Goal: Use online tool/utility

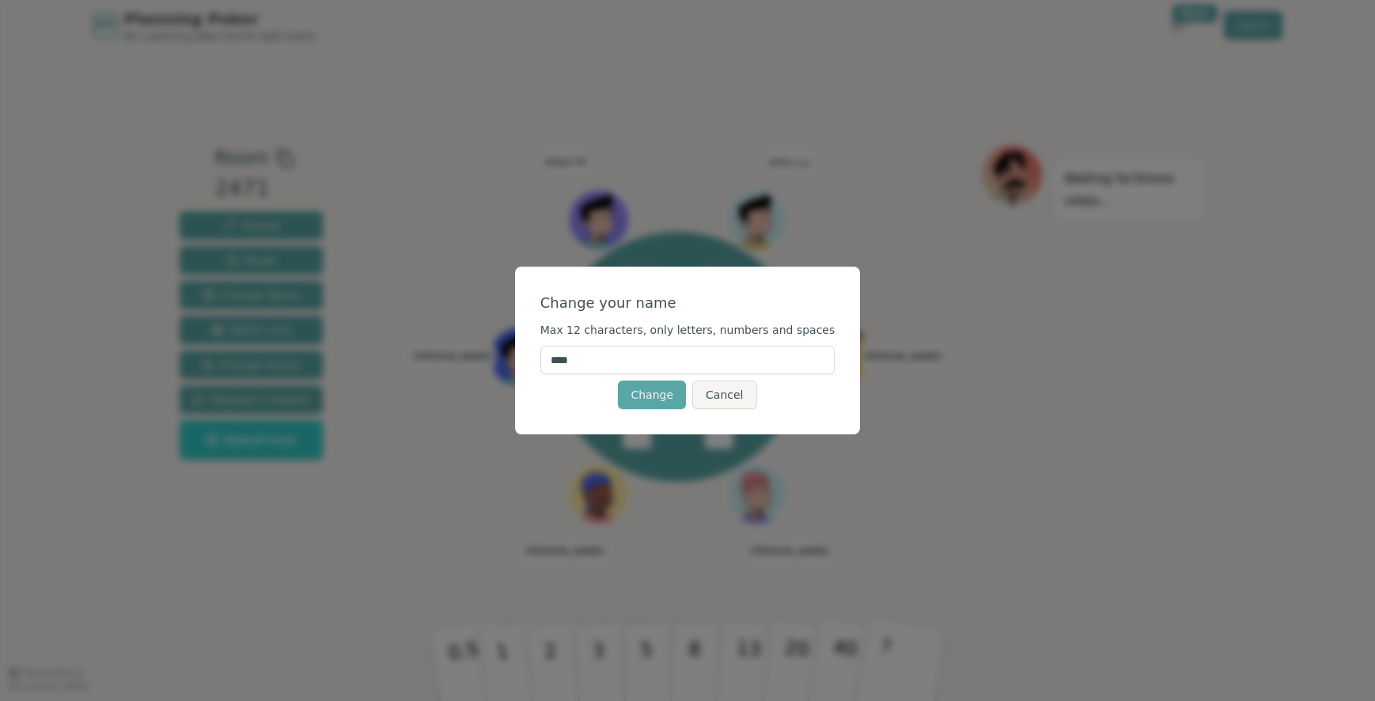
click at [665, 350] on input "****" at bounding box center [687, 360] width 295 height 28
type input "*****"
click at [618, 380] on button "Change" at bounding box center [652, 394] width 68 height 28
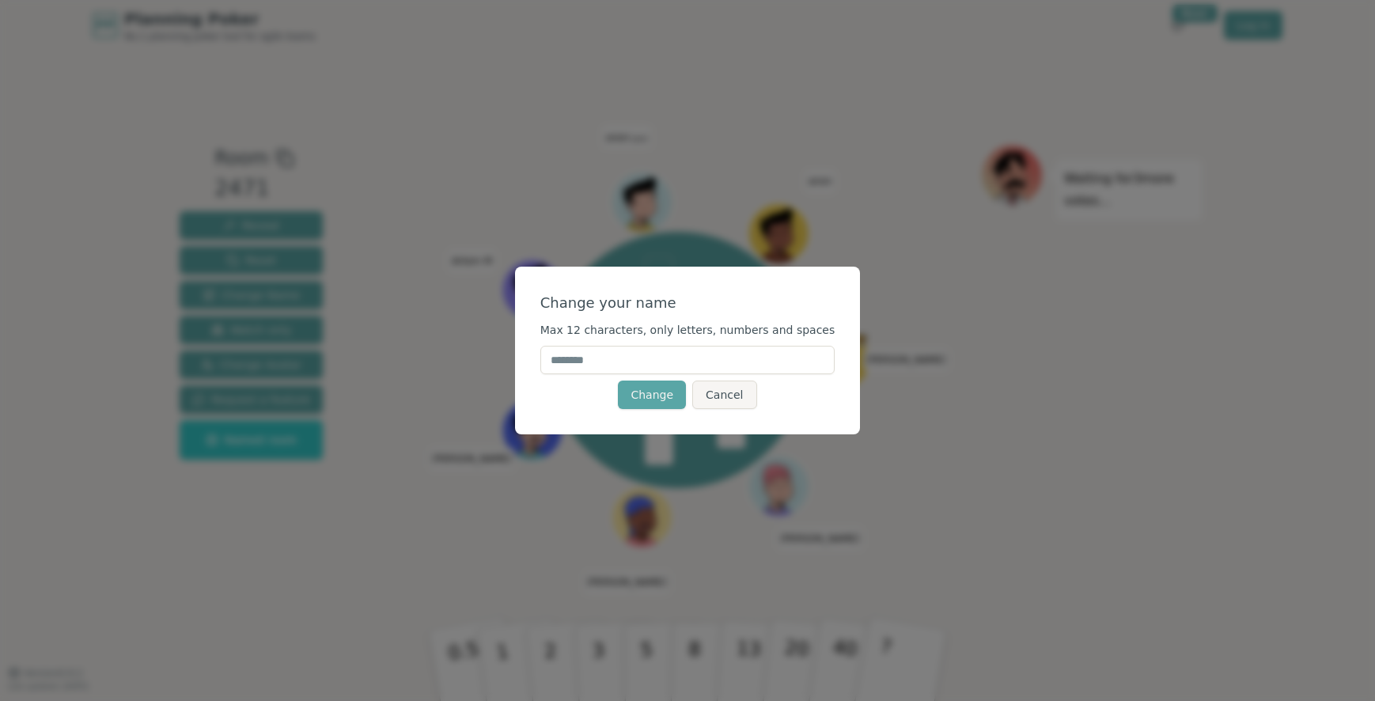
type input "*"
type input "*******"
click button "Change" at bounding box center [652, 394] width 68 height 28
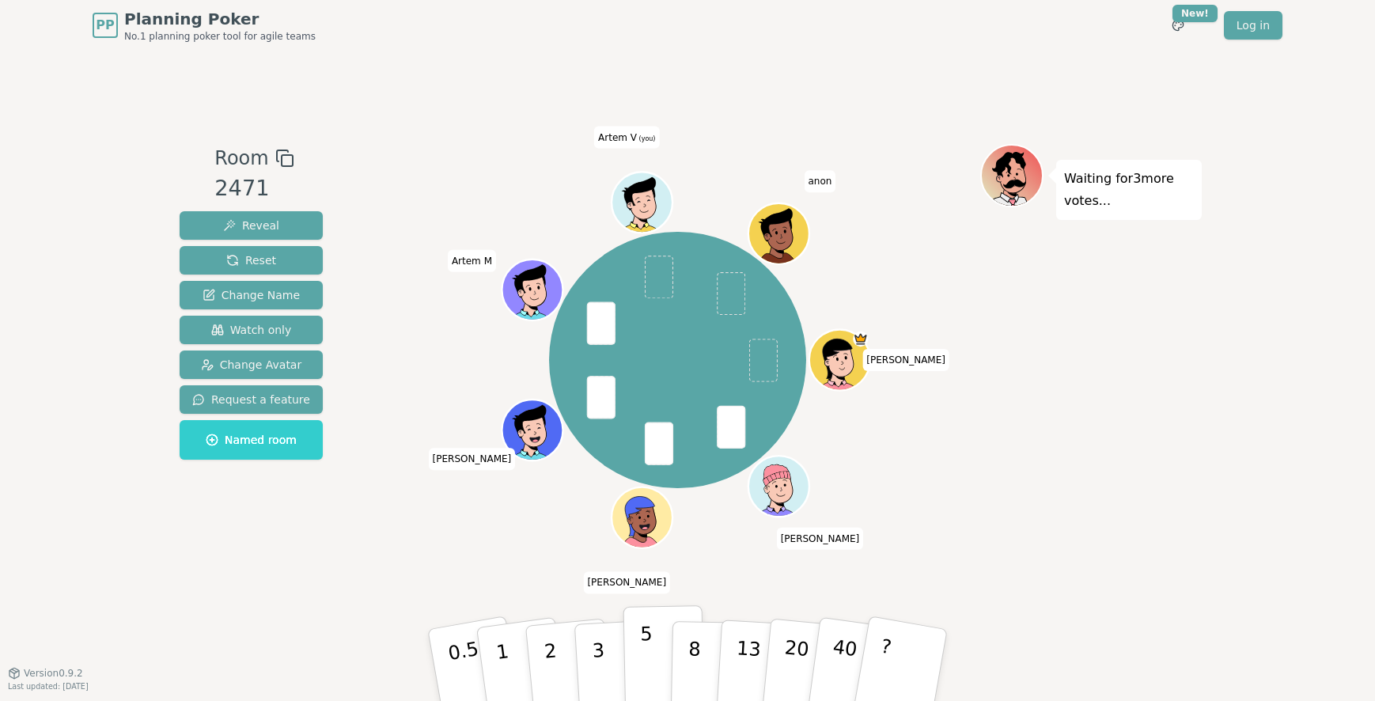
click at [640, 672] on button "5" at bounding box center [663, 665] width 81 height 120
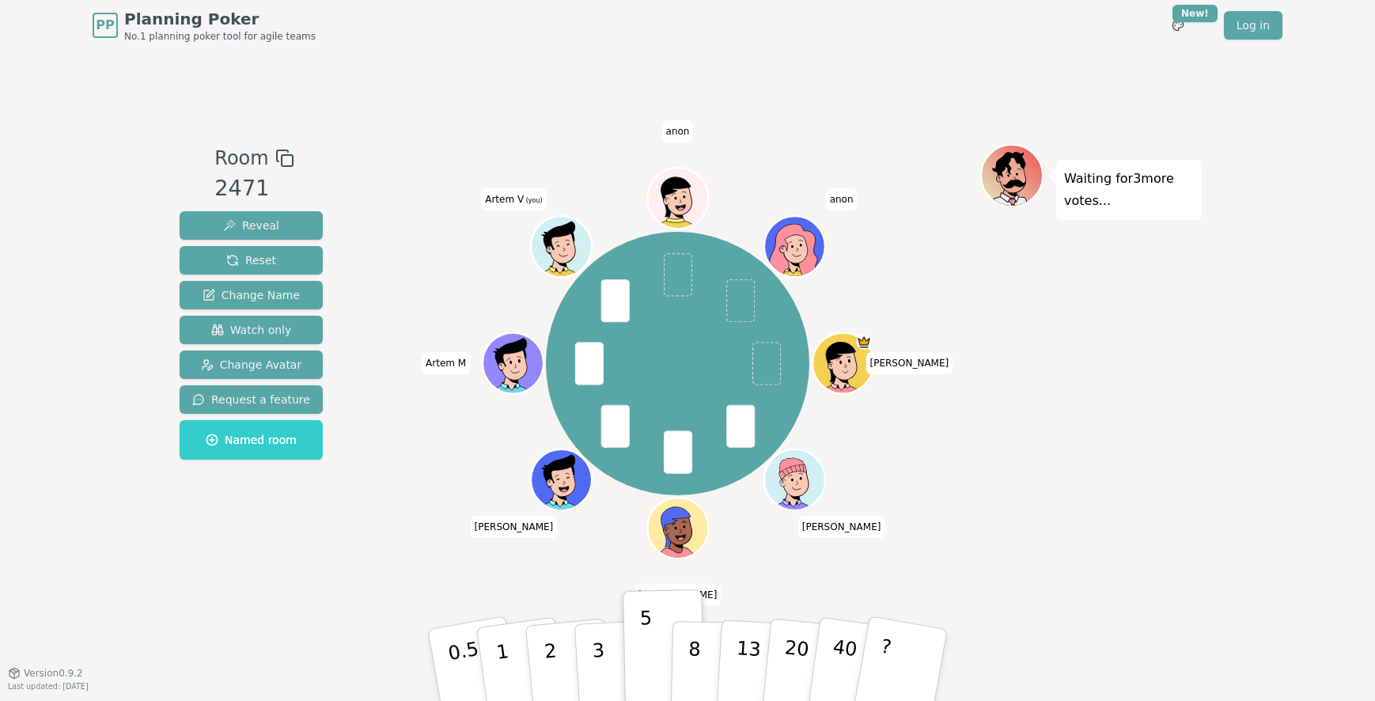
click at [569, 249] on icon at bounding box center [562, 245] width 59 height 7
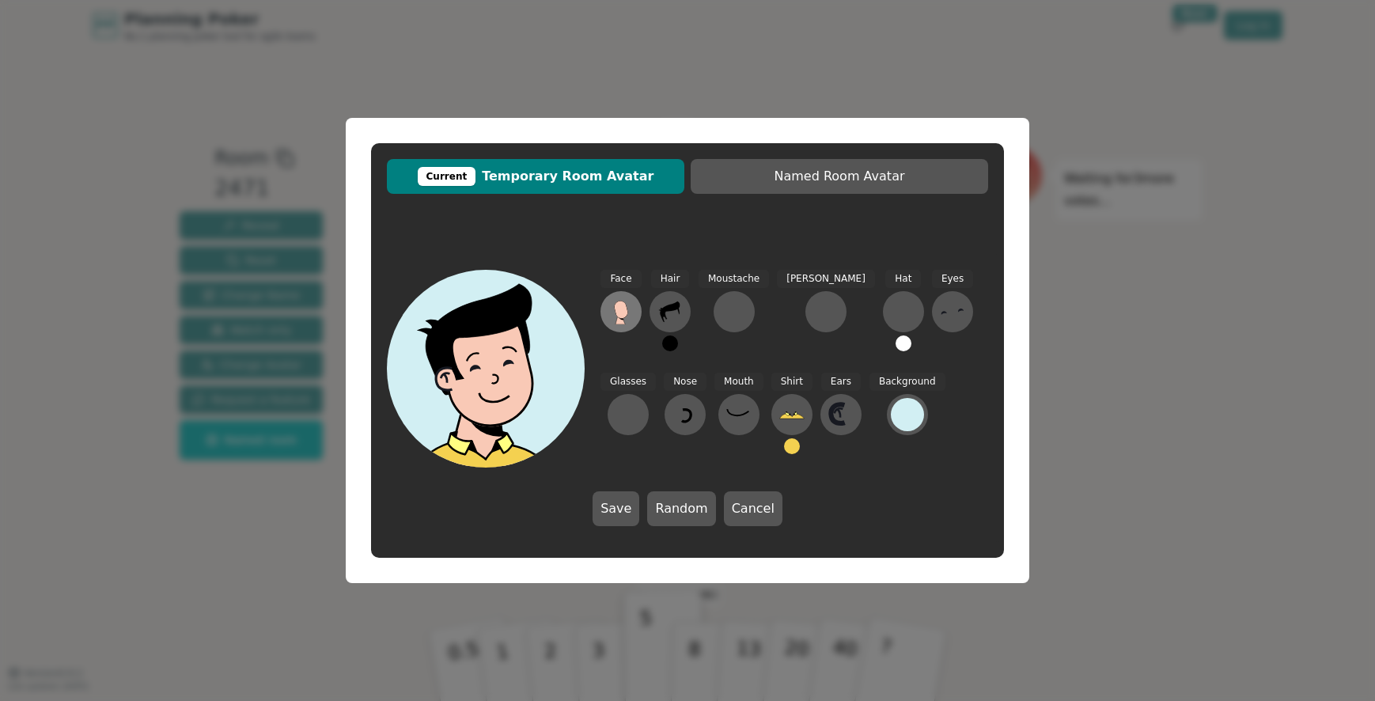
click at [622, 313] on icon at bounding box center [620, 309] width 13 height 17
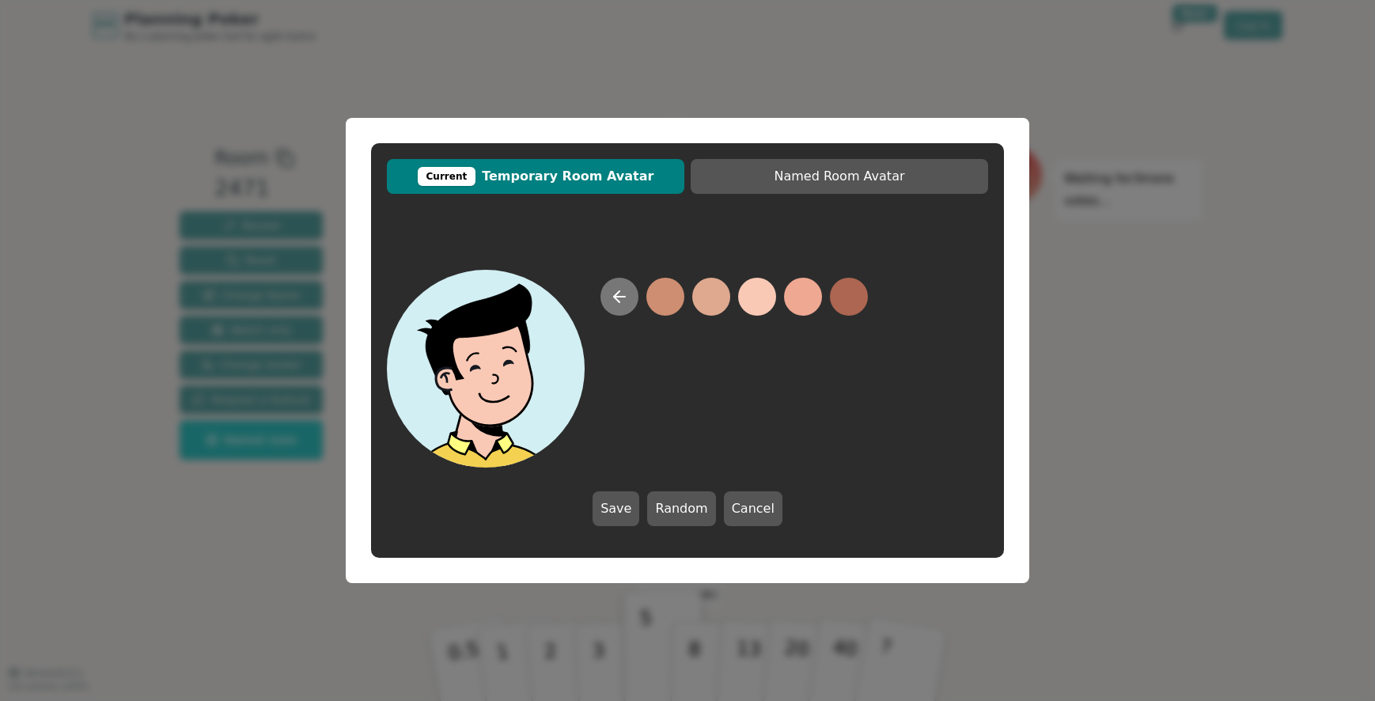
click at [619, 297] on icon at bounding box center [619, 297] width 11 height 0
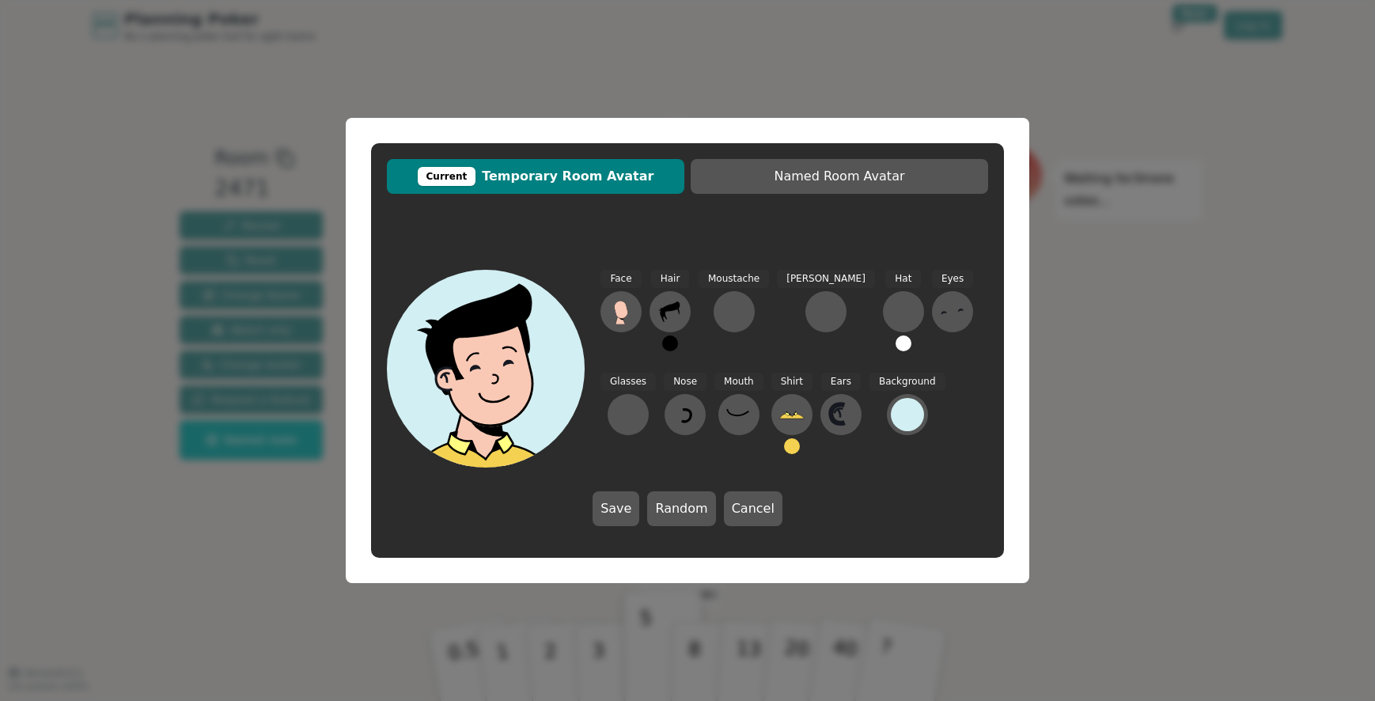
click at [619, 297] on button at bounding box center [620, 311] width 41 height 41
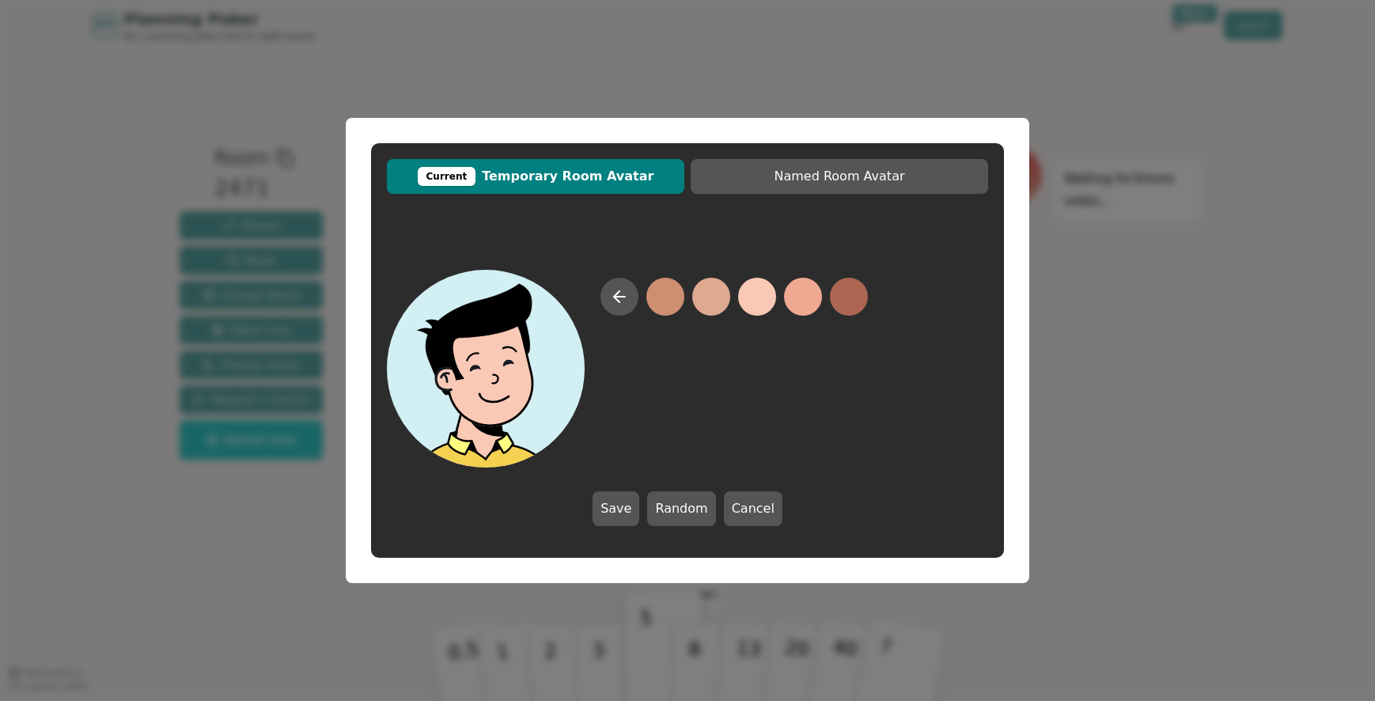
click at [765, 294] on button at bounding box center [757, 297] width 38 height 38
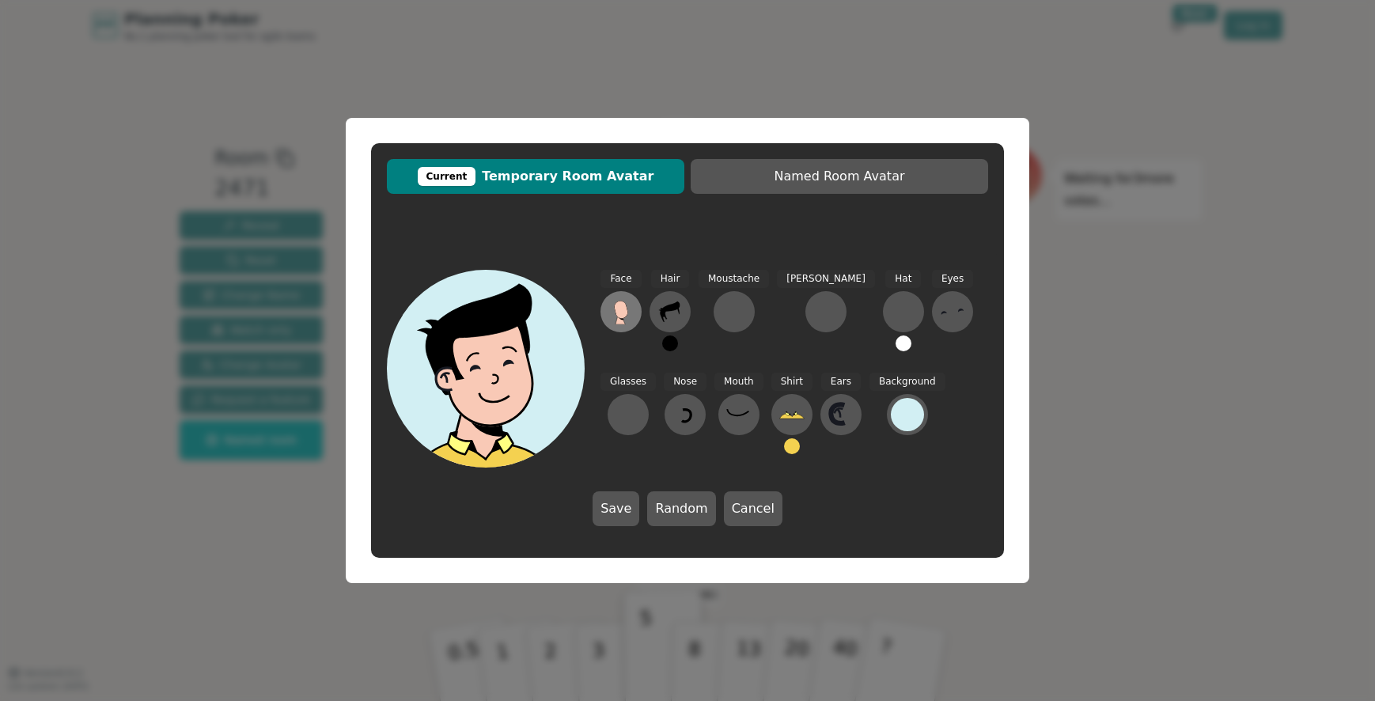
click at [628, 313] on icon at bounding box center [620, 311] width 25 height 25
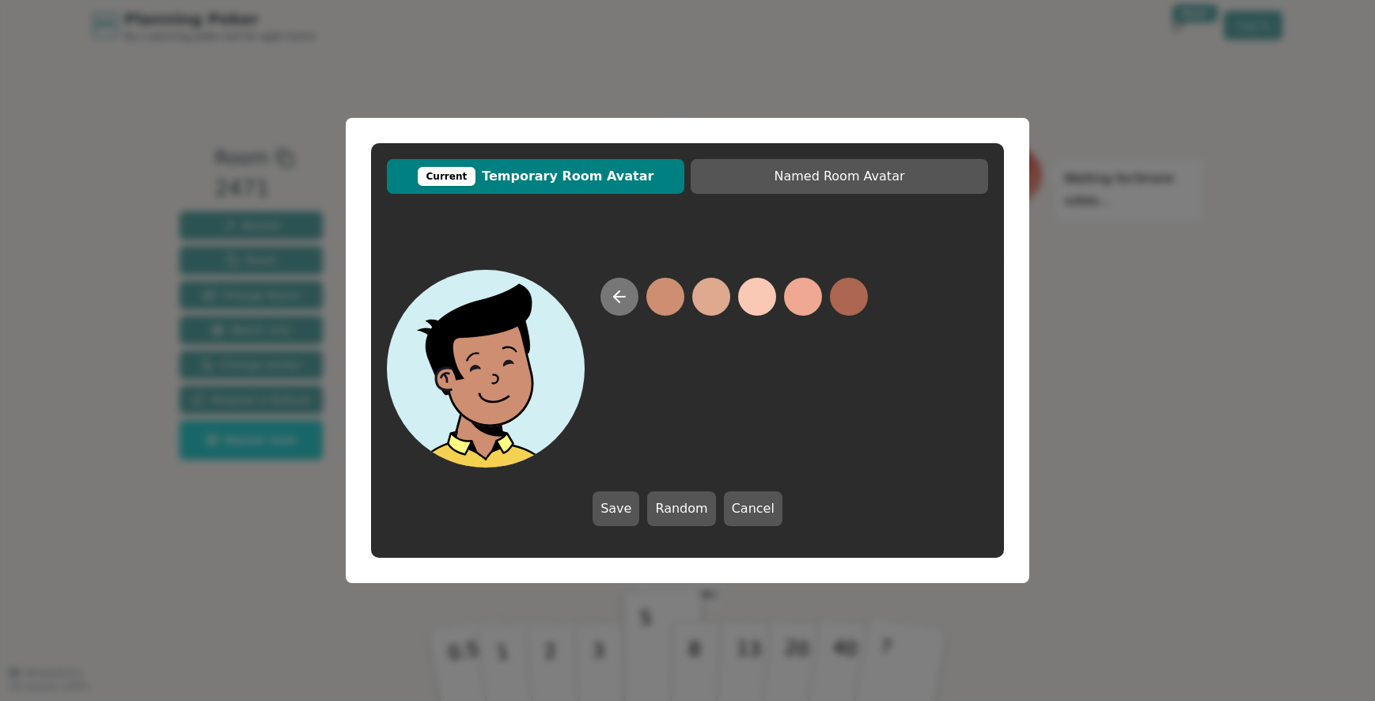
click at [620, 297] on icon at bounding box center [619, 296] width 19 height 19
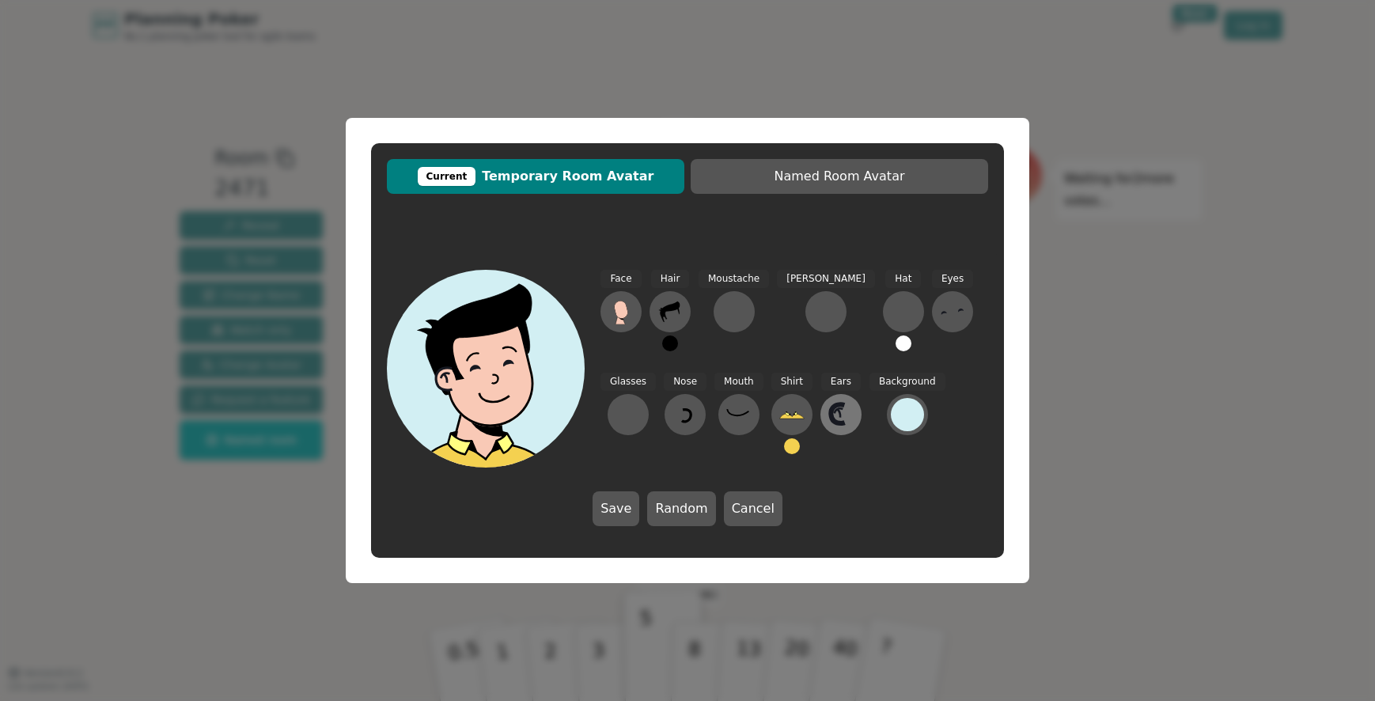
click at [828, 421] on icon at bounding box center [840, 414] width 25 height 25
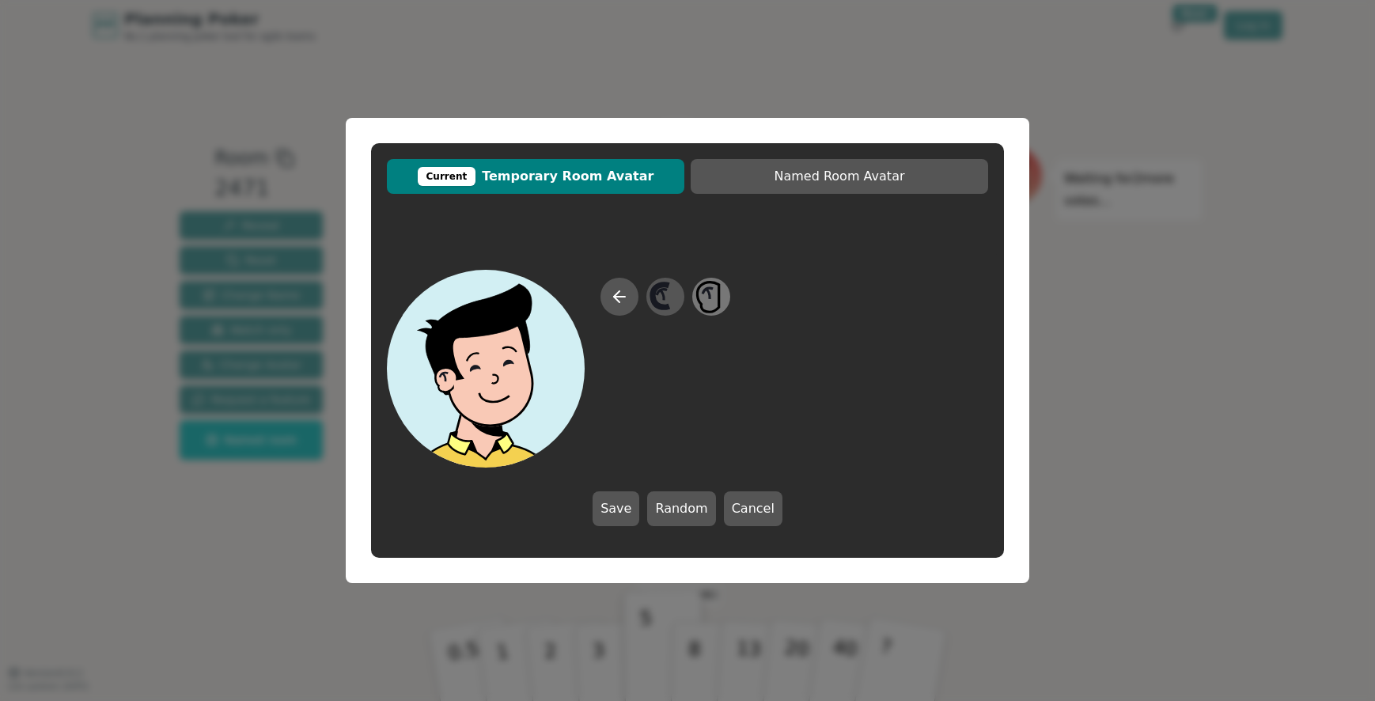
click at [719, 305] on icon at bounding box center [709, 297] width 22 height 30
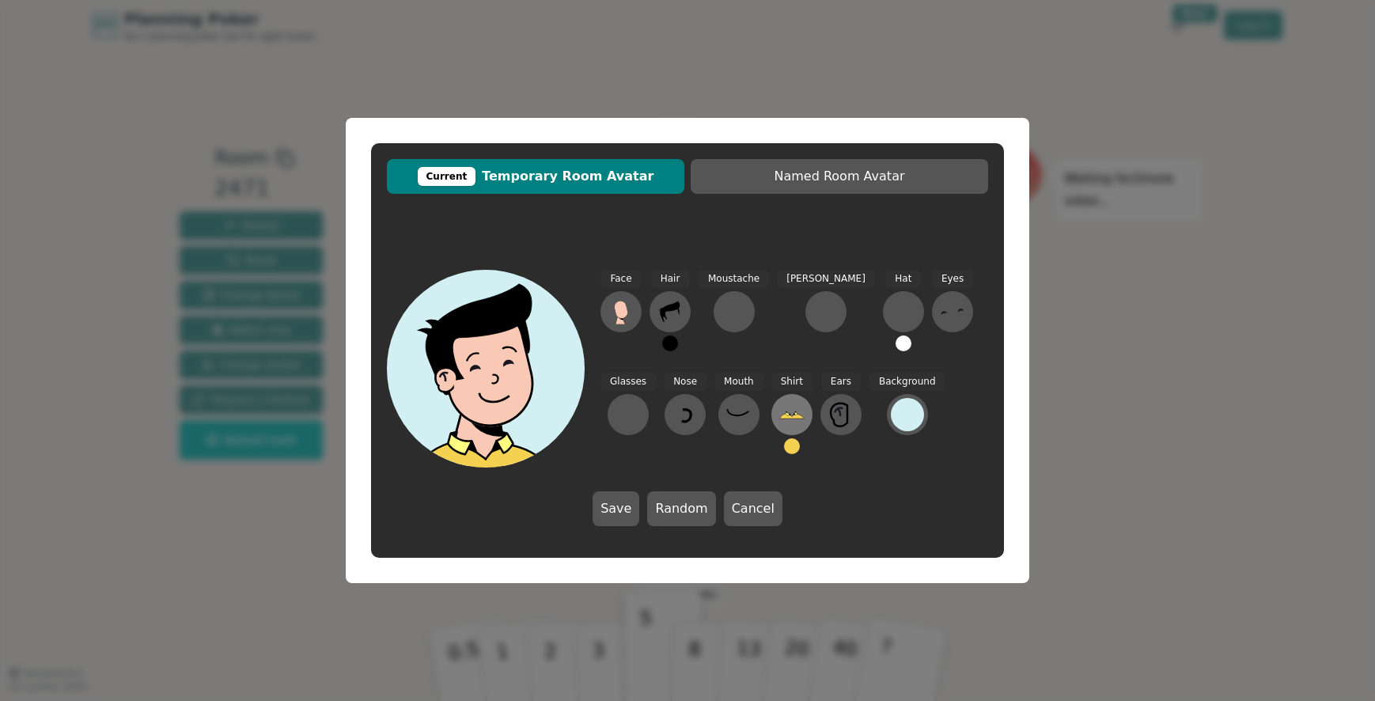
click at [779, 416] on icon at bounding box center [791, 415] width 25 height 5
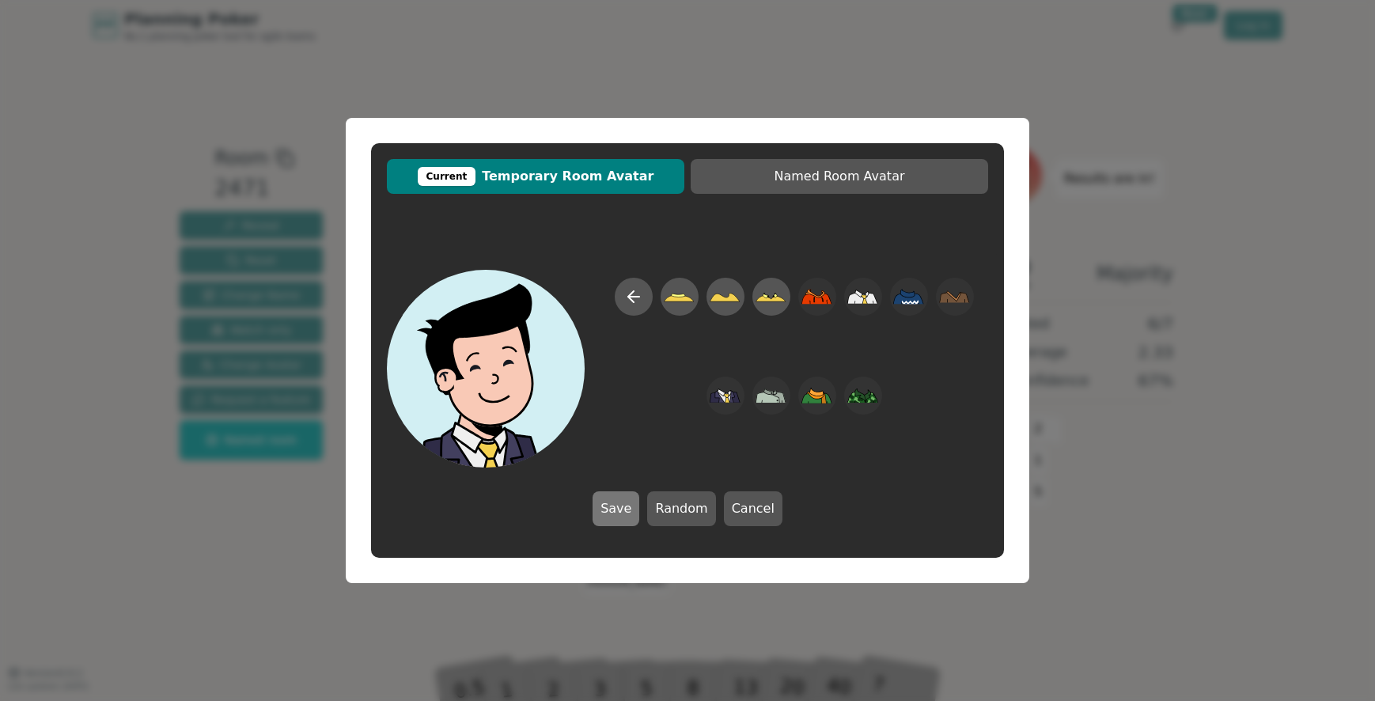
click at [617, 512] on button "Save" at bounding box center [615, 508] width 47 height 35
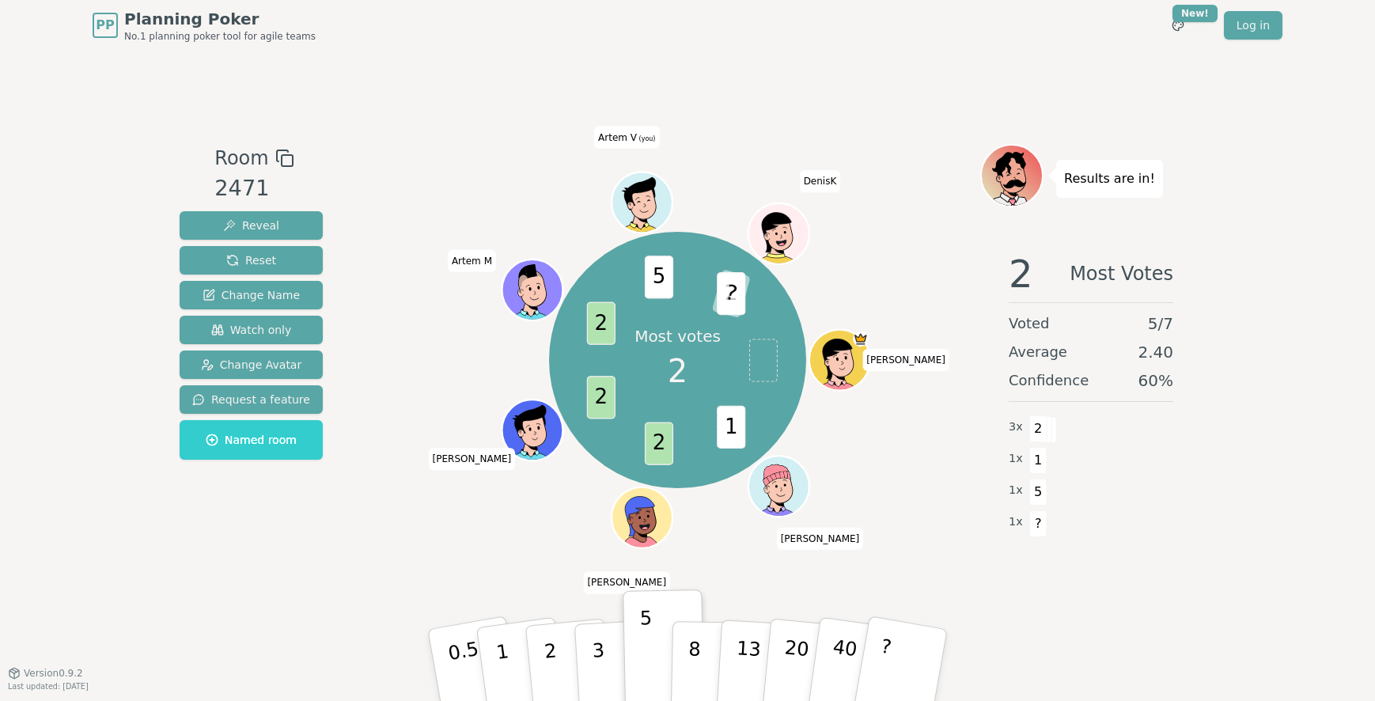
click at [1101, 179] on p "Results are in!" at bounding box center [1109, 179] width 91 height 22
click at [662, 282] on span "5" at bounding box center [658, 276] width 28 height 43
click at [668, 371] on span "2" at bounding box center [678, 370] width 20 height 47
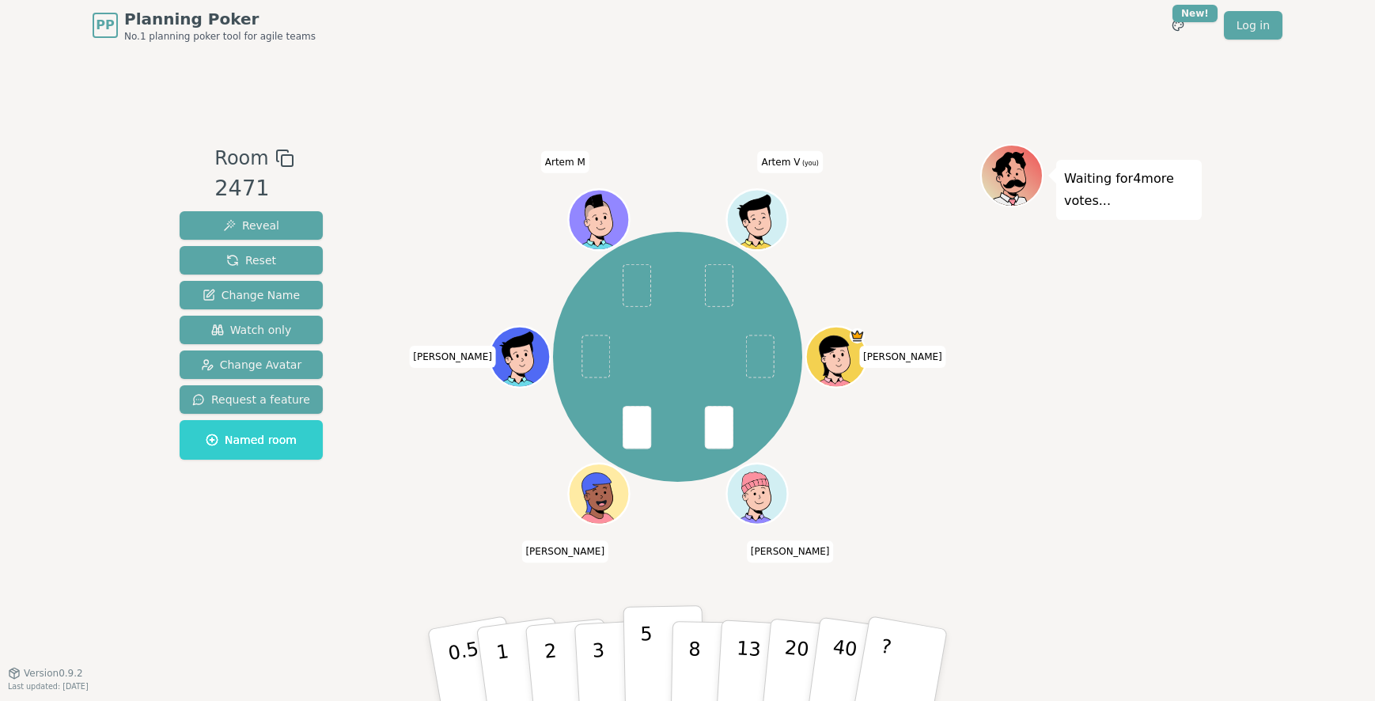
click at [637, 683] on button "5" at bounding box center [663, 665] width 81 height 120
click at [759, 214] on icon at bounding box center [758, 215] width 47 height 7
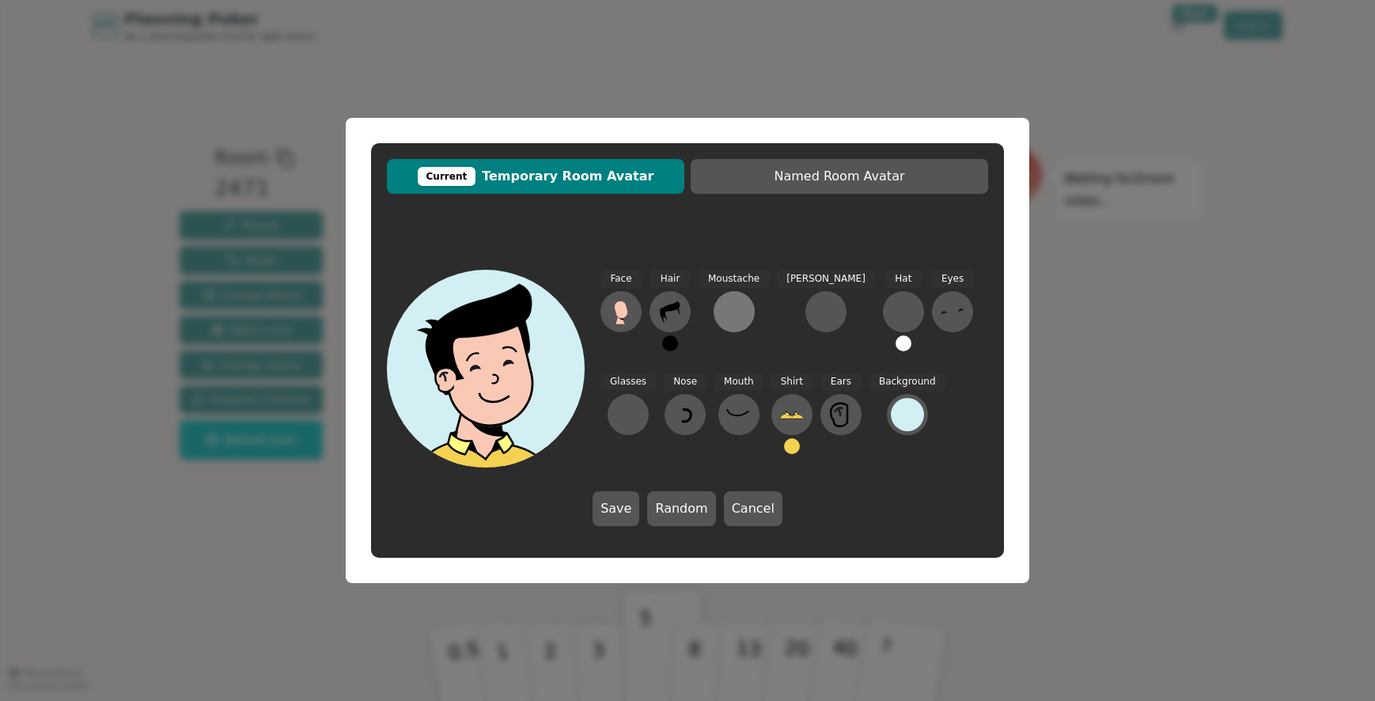
click at [742, 309] on div at bounding box center [733, 311] width 25 height 25
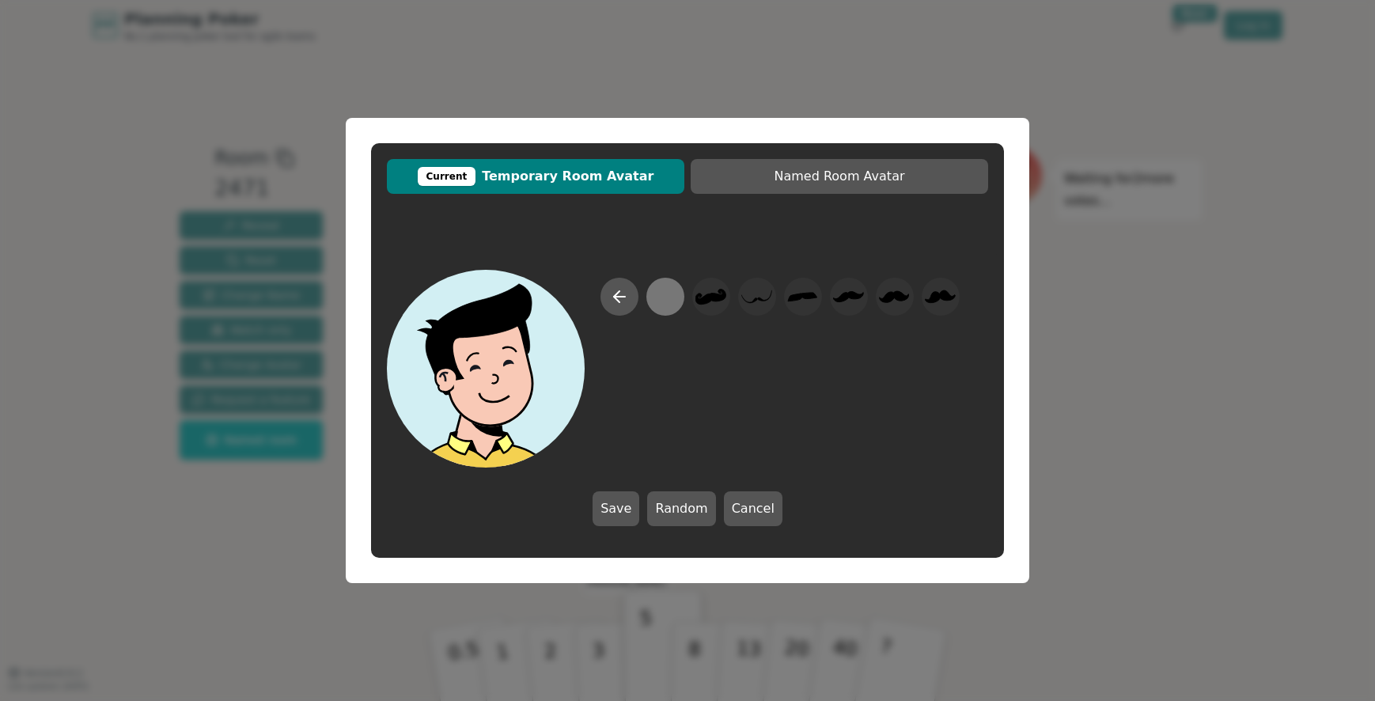
click at [676, 298] on div at bounding box center [664, 297] width 31 height 36
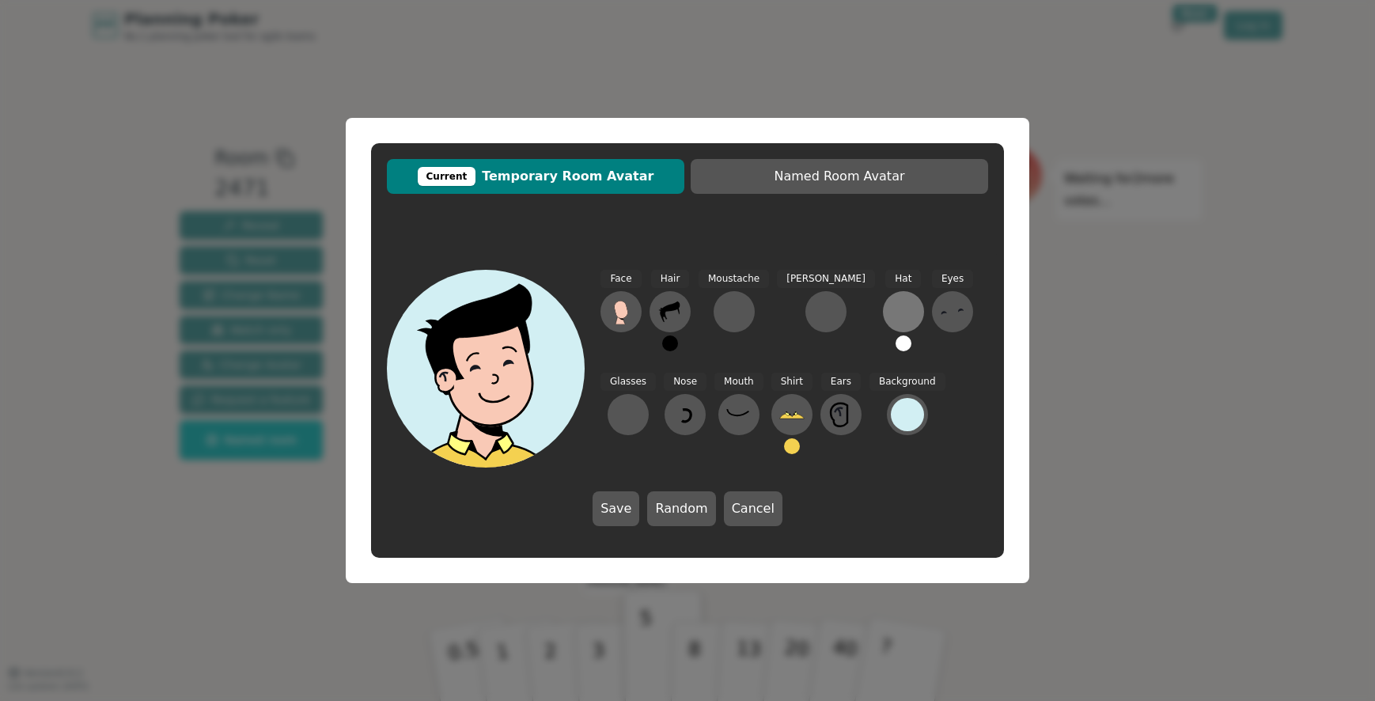
click at [891, 308] on div at bounding box center [903, 311] width 25 height 25
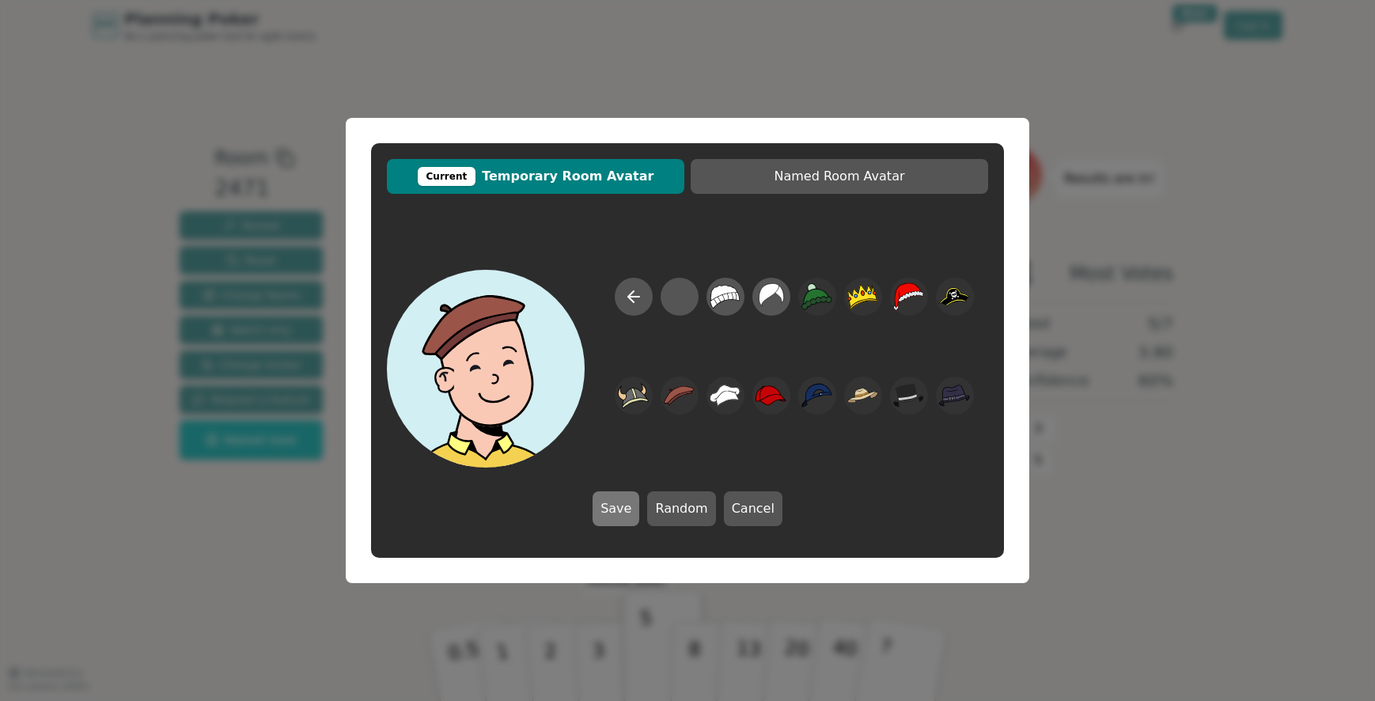
click at [624, 520] on button "Save" at bounding box center [615, 508] width 47 height 35
